Goal: Task Accomplishment & Management: Use online tool/utility

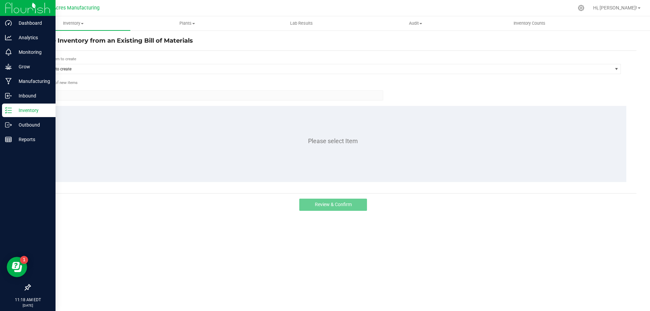
click at [38, 111] on p "Inventory" at bounding box center [32, 110] width 41 height 8
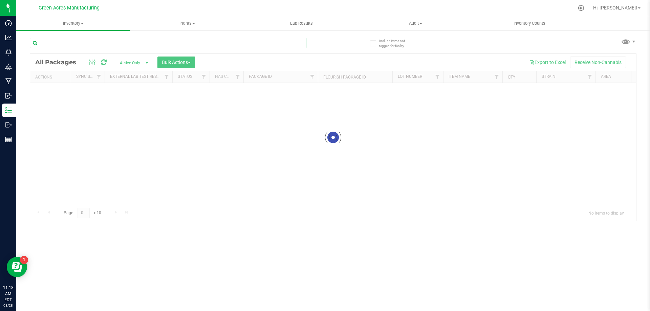
click at [84, 43] on input "text" at bounding box center [168, 43] width 277 height 10
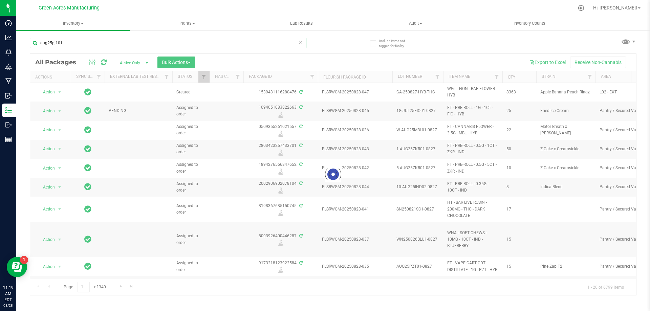
click at [161, 40] on input "aug25pj101" at bounding box center [168, 43] width 277 height 10
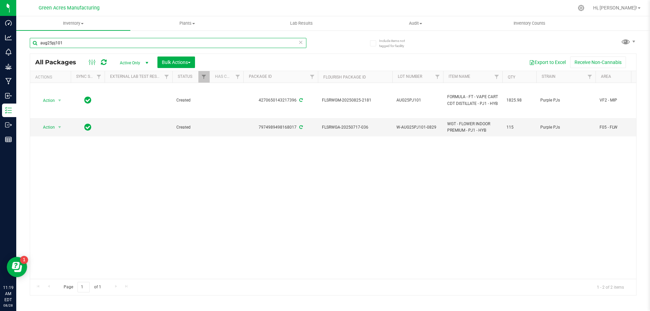
type input "aug25pj101"
click at [431, 202] on div "Action Action Adjust qty Create package Edit attributes Global inventory Locate…" at bounding box center [333, 181] width 606 height 196
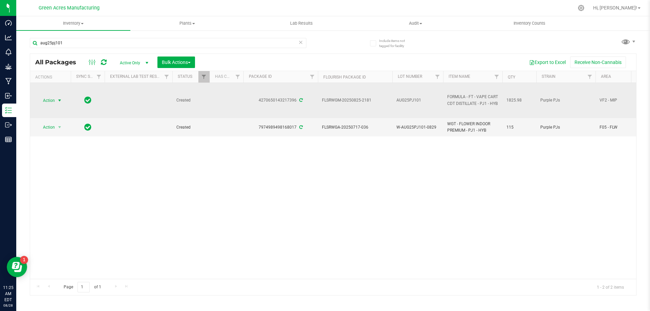
click at [49, 100] on span "Action" at bounding box center [46, 100] width 18 height 9
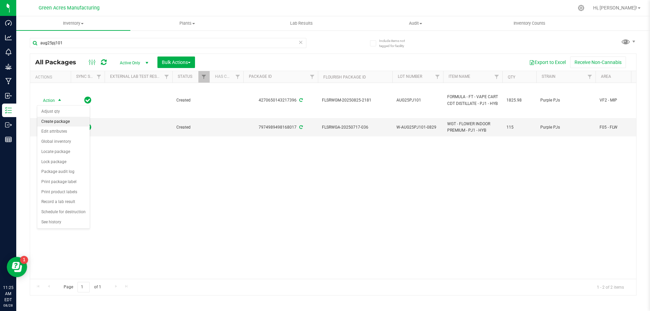
click at [59, 121] on li "Create package" at bounding box center [63, 122] width 52 height 10
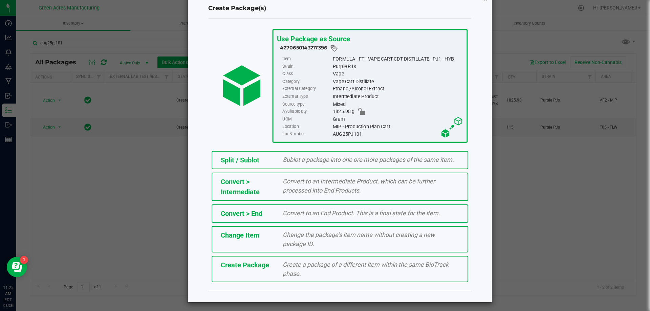
scroll to position [26, 0]
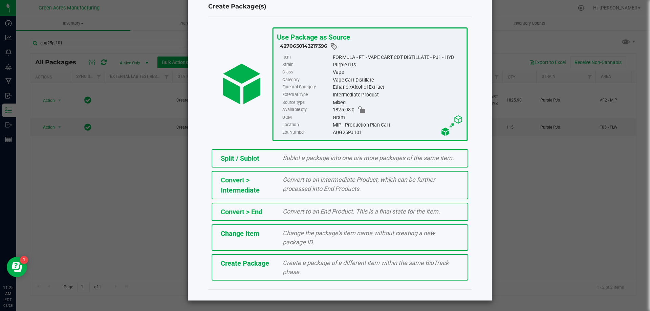
click at [295, 265] on span "Create a package of a different item within the same BioTrack phase." at bounding box center [366, 267] width 166 height 16
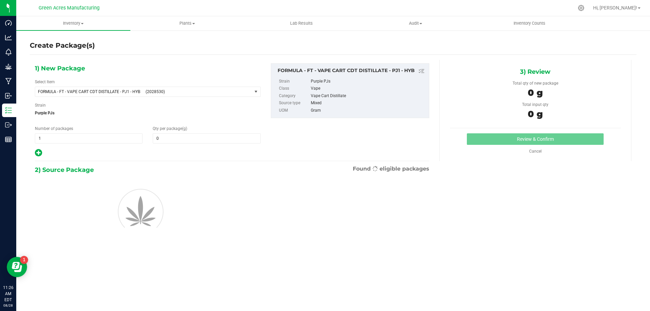
type input "0.0000"
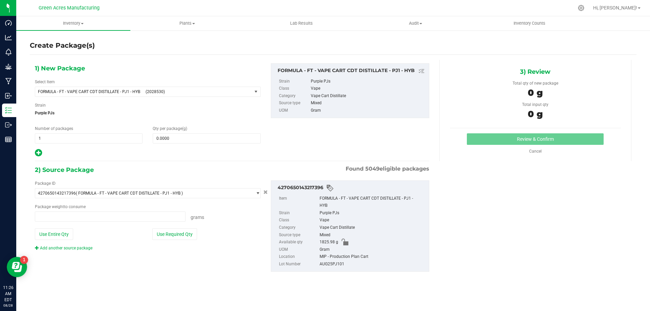
type input "0.0000 g"
click at [70, 92] on span "FORMULA - FT - VAPE CART CDT DISTILLATE - PJ1 - HYB" at bounding box center [90, 91] width 104 height 5
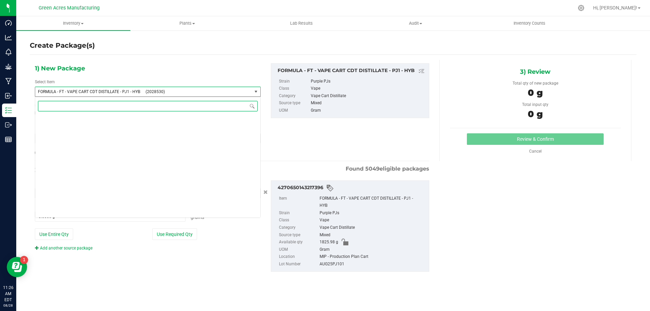
scroll to position [12596, 0]
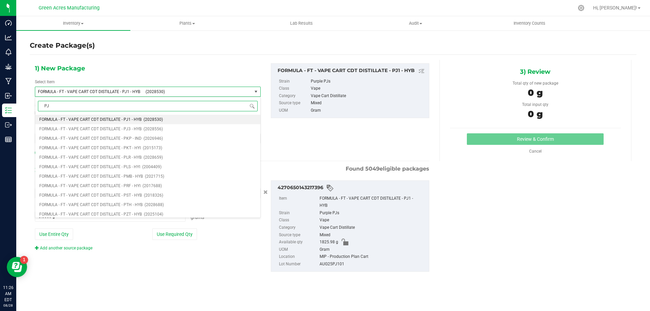
type input "PJ1"
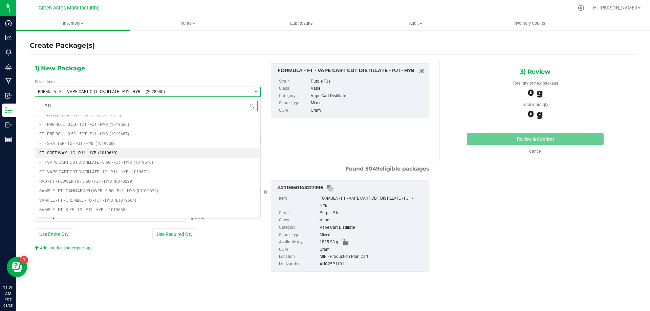
scroll to position [68, 0]
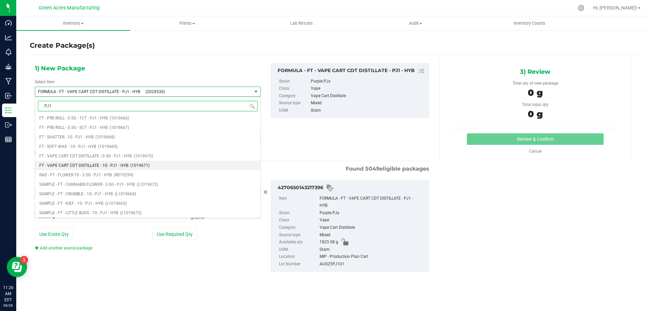
click at [149, 168] on li "FT - VAPE CART CDT DISTILLATE - 1G - PJ1 - HYB (1019671)" at bounding box center [147, 165] width 225 height 9
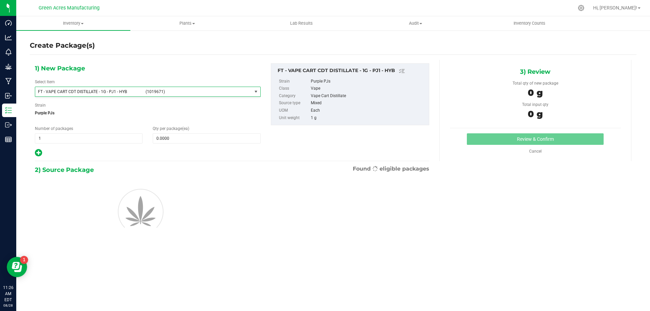
type input "0"
click at [191, 138] on span at bounding box center [207, 138] width 108 height 10
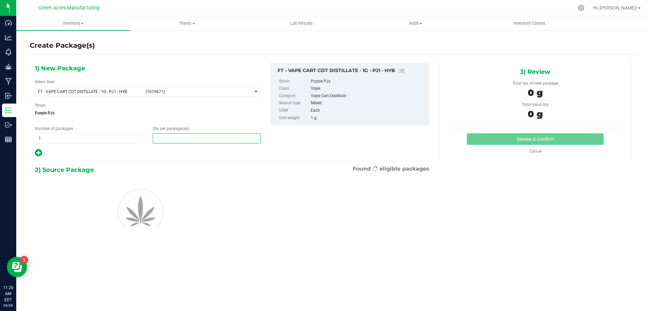
type input "1"
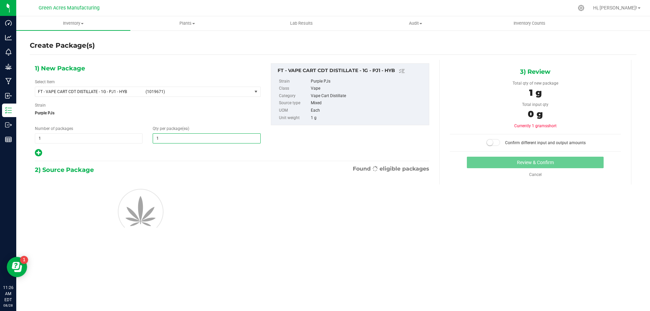
type input "1"
click at [161, 168] on div "2) Source Package Found eligible packages" at bounding box center [232, 170] width 394 height 10
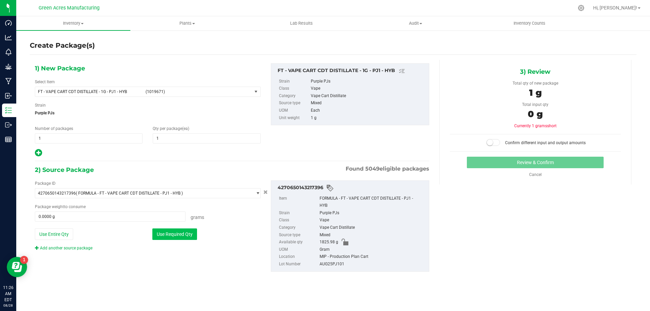
drag, startPoint x: 68, startPoint y: 240, endPoint x: 184, endPoint y: 237, distance: 116.1
click at [182, 239] on div "Package ID 4270650143217396 ( FORMULA - FT - VAPE CART CDT DISTILLATE - PJ1 - H…" at bounding box center [148, 215] width 236 height 71
click at [184, 236] on button "Use Required Qty" at bounding box center [174, 234] width 45 height 12
type input "1.0000 g"
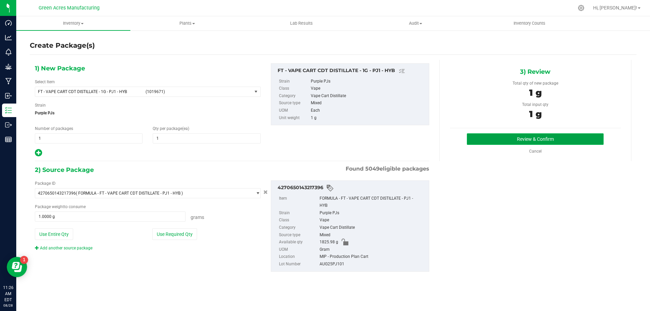
click at [496, 134] on button "Review & Confirm" at bounding box center [535, 139] width 137 height 12
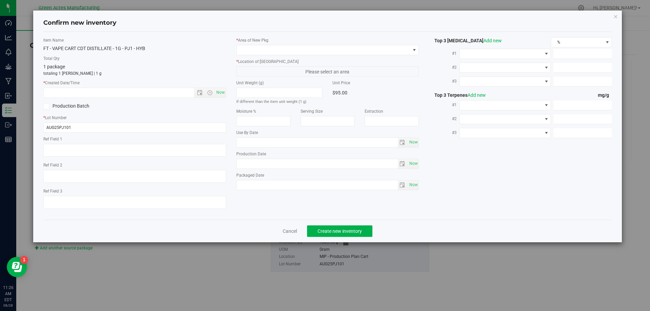
drag, startPoint x: 132, startPoint y: 17, endPoint x: 147, endPoint y: 60, distance: 46.0
click at [146, 60] on div "Confirm new inventory Item Name FT - VAPE CART CDT DISTILLATE - 1G - PJ1 - HYB …" at bounding box center [327, 126] width 589 height 232
click at [613, 16] on icon "button" at bounding box center [615, 16] width 5 height 8
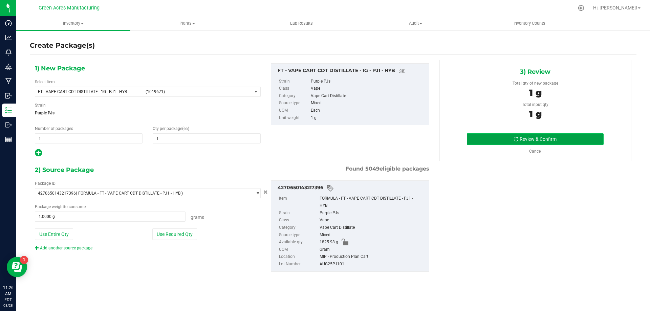
click at [539, 140] on button "Review & Confirm" at bounding box center [535, 139] width 137 height 12
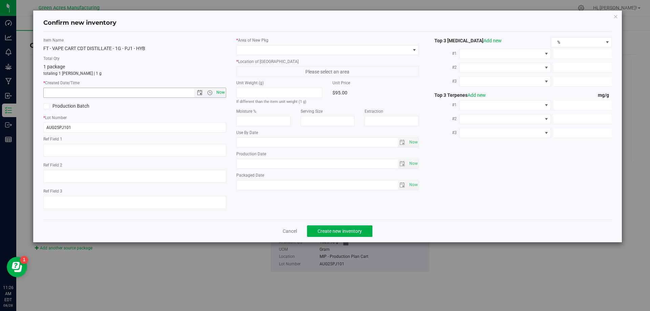
click at [223, 92] on span "Now" at bounding box center [221, 93] width 12 height 10
type input "8/28/2025 11:26 AM"
click at [200, 128] on input "AUG25PJ101" at bounding box center [134, 128] width 183 height 10
type input "AUG25PJ101-0828"
click at [251, 49] on span at bounding box center [324, 49] width 174 height 9
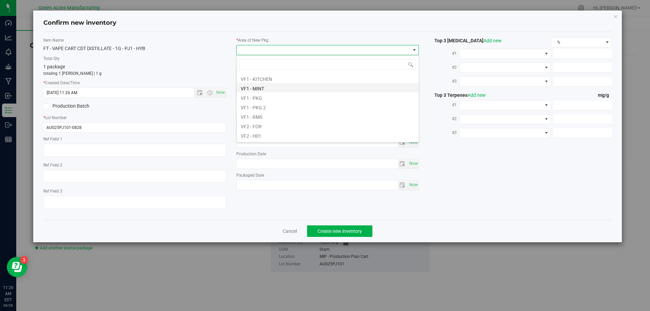
scroll to position [305, 0]
click at [276, 131] on li "VF2 - MIP" at bounding box center [328, 133] width 182 height 9
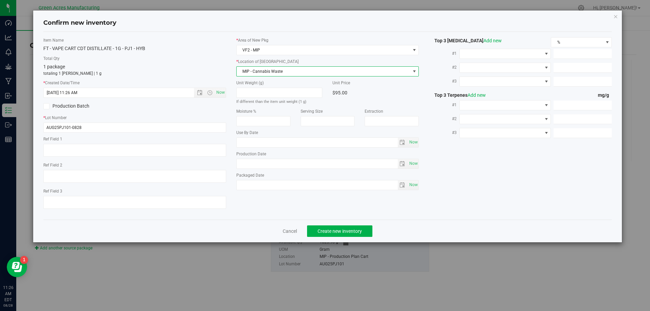
click at [273, 71] on span "MIP - Cannabis Waste" at bounding box center [324, 71] width 174 height 9
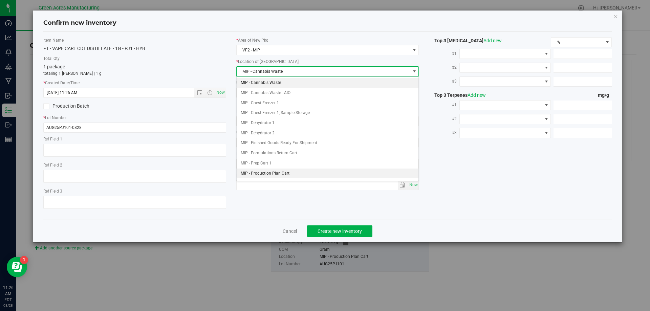
click at [297, 174] on li "MIP - Production Plan Cart" at bounding box center [328, 174] width 182 height 10
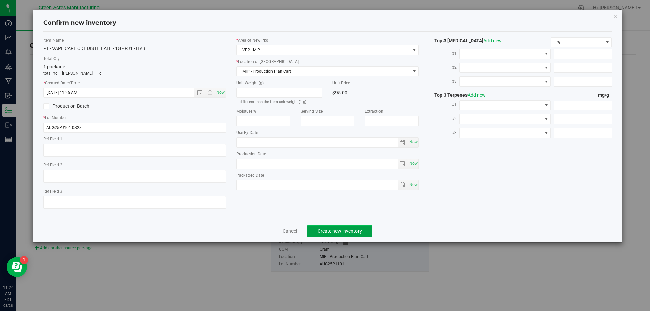
click at [360, 229] on span "Create new inventory" at bounding box center [340, 230] width 44 height 5
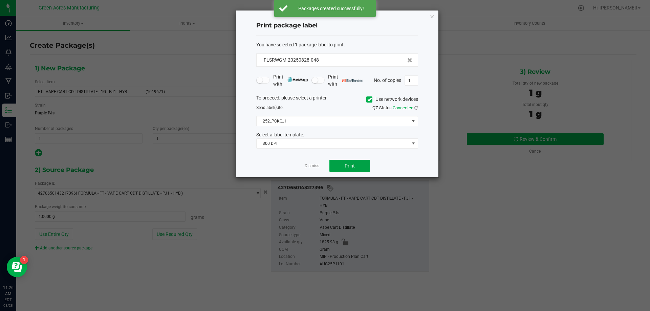
drag, startPoint x: 360, startPoint y: 170, endPoint x: 274, endPoint y: 159, distance: 86.7
click at [274, 159] on div "Dismiss Print" at bounding box center [337, 165] width 162 height 23
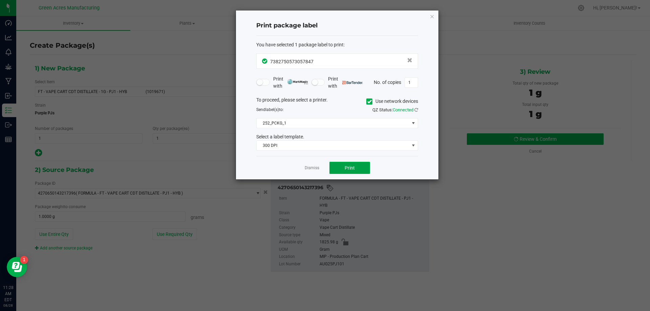
click at [362, 174] on button "Print" at bounding box center [349, 168] width 41 height 12
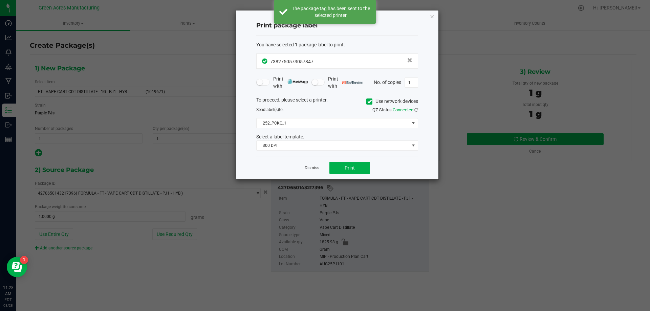
click at [313, 168] on link "Dismiss" at bounding box center [312, 168] width 15 height 6
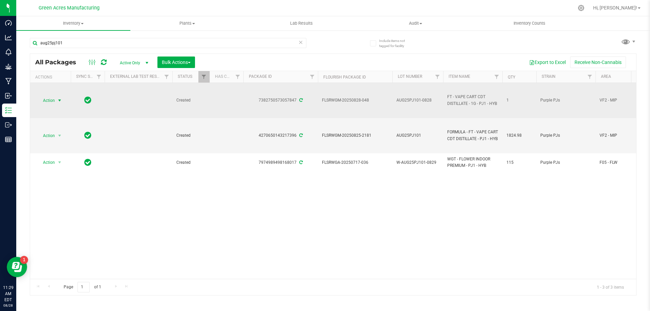
click at [51, 101] on span "Action" at bounding box center [46, 100] width 18 height 9
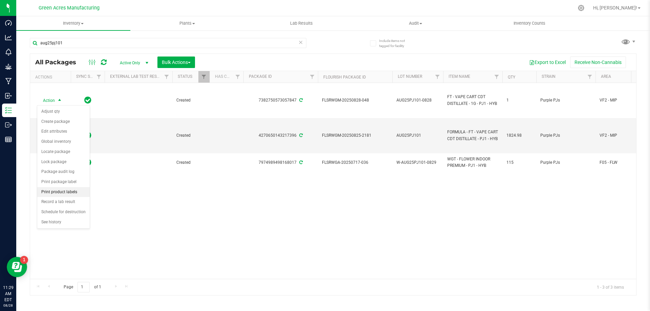
click at [71, 191] on li "Print product labels" at bounding box center [63, 192] width 52 height 10
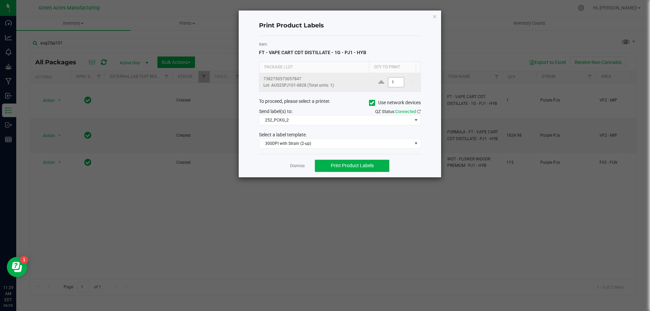
click at [391, 82] on input "1" at bounding box center [396, 82] width 16 height 9
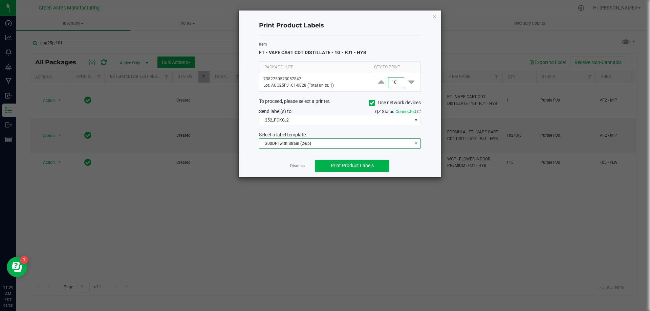
click at [318, 145] on span "300DPI with Strain (2-up)" at bounding box center [335, 143] width 153 height 9
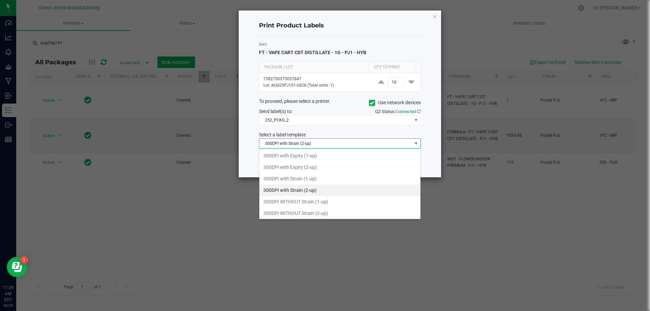
scroll to position [10, 162]
click at [309, 192] on li "300DPI with Strain (2-up)" at bounding box center [339, 190] width 161 height 12
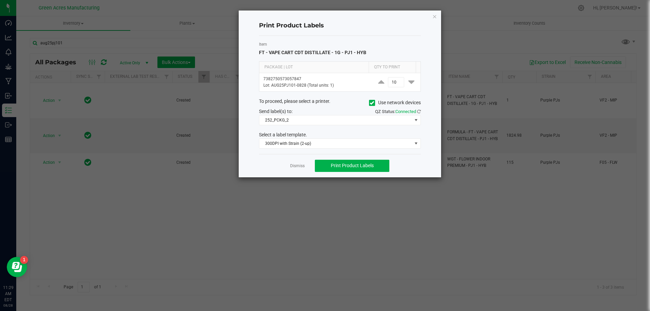
click at [354, 158] on div "Dismiss Print Product Labels" at bounding box center [340, 165] width 162 height 23
click at [354, 165] on span "Print Product Labels" at bounding box center [352, 165] width 43 height 5
click at [394, 85] on input "10" at bounding box center [396, 82] width 16 height 9
type input "1,700"
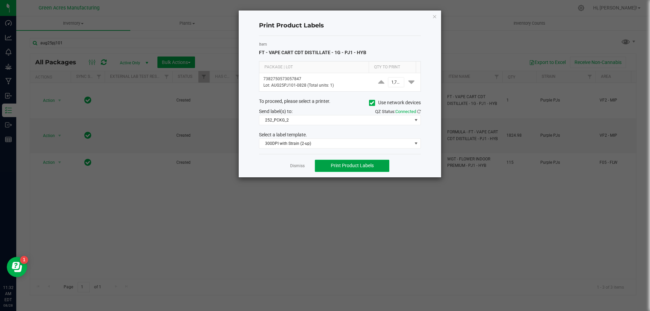
scroll to position [0, 0]
click at [363, 163] on button "Print Product Labels" at bounding box center [352, 166] width 74 height 12
click at [435, 16] on icon "button" at bounding box center [434, 16] width 5 height 8
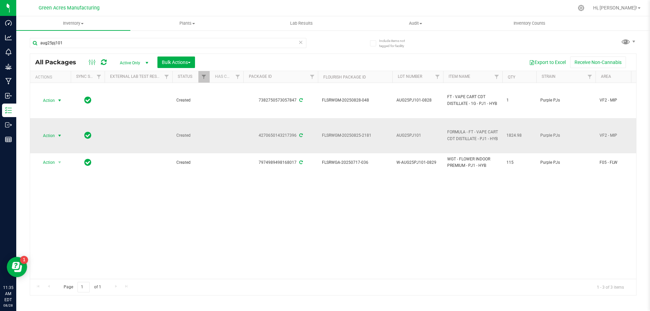
click at [54, 137] on span "Action" at bounding box center [46, 135] width 18 height 9
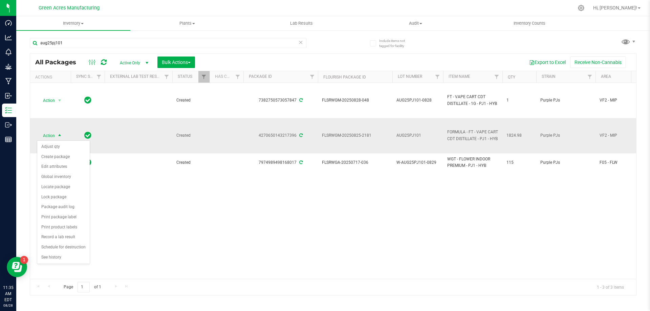
click at [426, 131] on td "AUG25PJ101" at bounding box center [417, 135] width 51 height 35
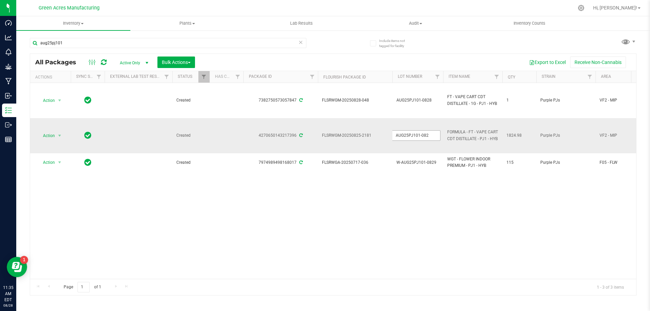
type input "AUG25PJ101-0828"
click at [426, 198] on div "All Packages Active Only Active Only Lab Samples Locked All External Internal B…" at bounding box center [333, 174] width 607 height 242
click at [54, 133] on span "Action" at bounding box center [46, 135] width 18 height 9
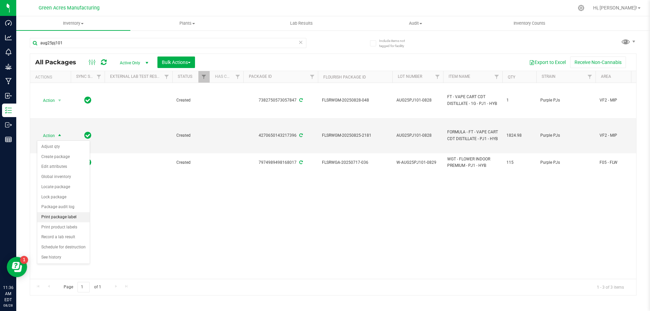
click at [72, 216] on li "Print package label" at bounding box center [63, 217] width 52 height 10
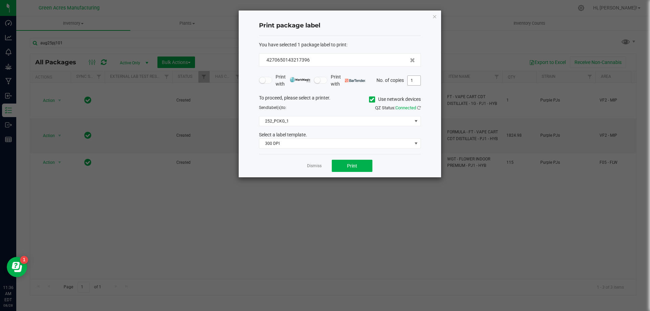
click at [412, 80] on input "1" at bounding box center [414, 80] width 13 height 9
type input "3"
click at [360, 165] on button "Print" at bounding box center [352, 166] width 41 height 12
